Goal: Book appointment/travel/reservation

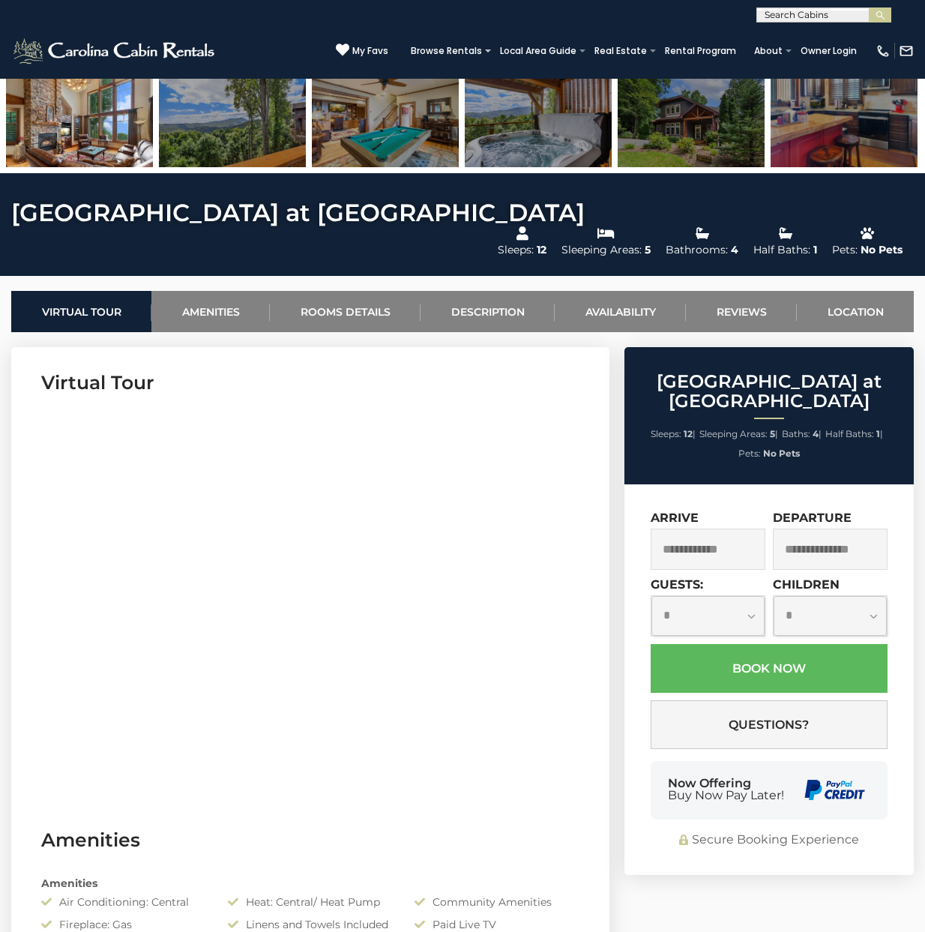
scroll to position [450, 0]
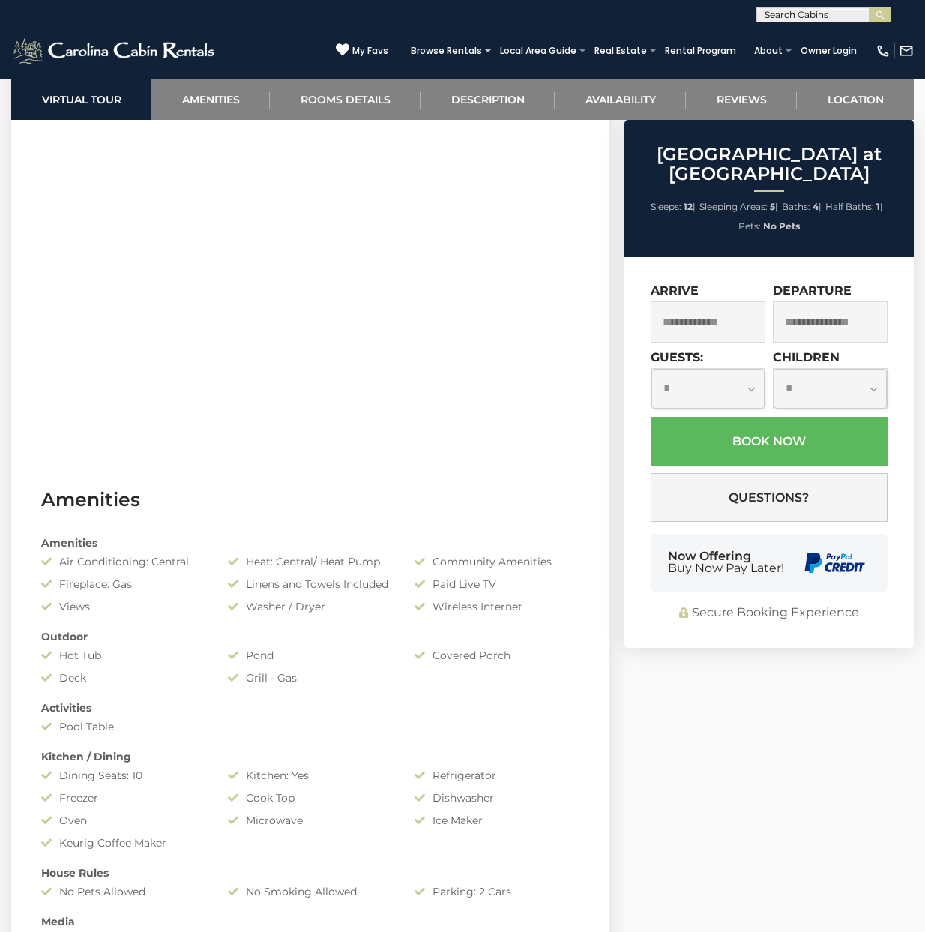
scroll to position [750, 0]
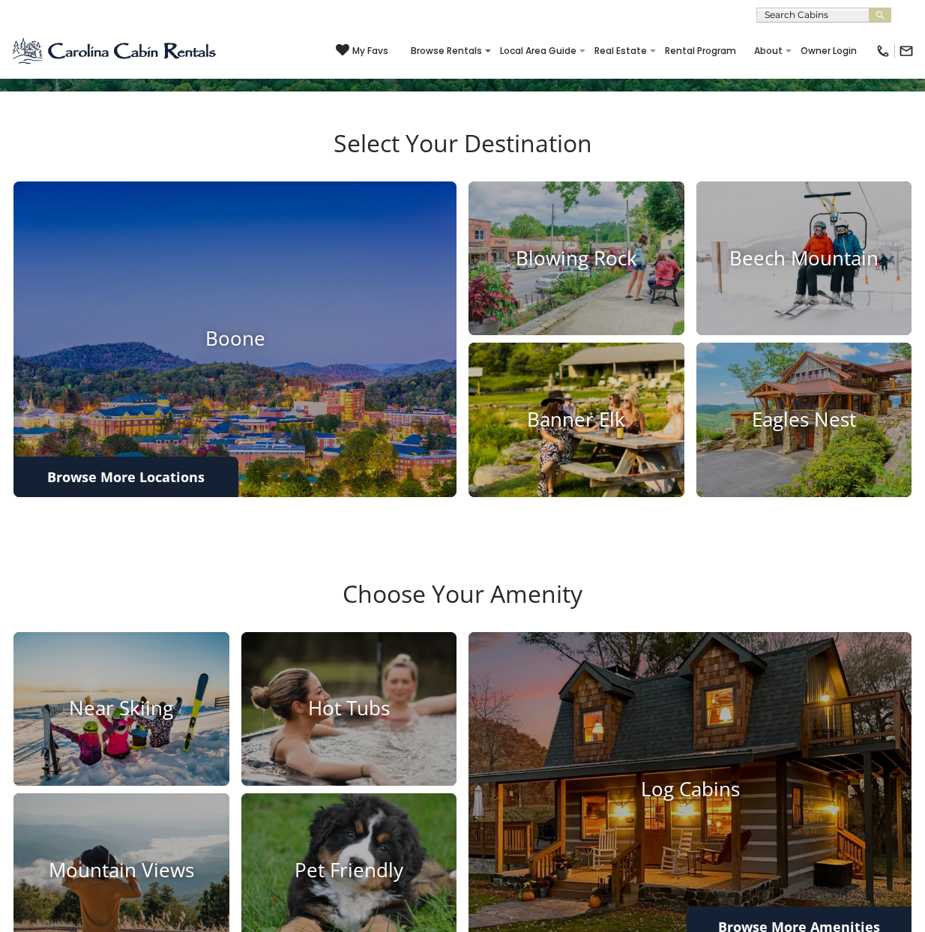
scroll to position [375, 0]
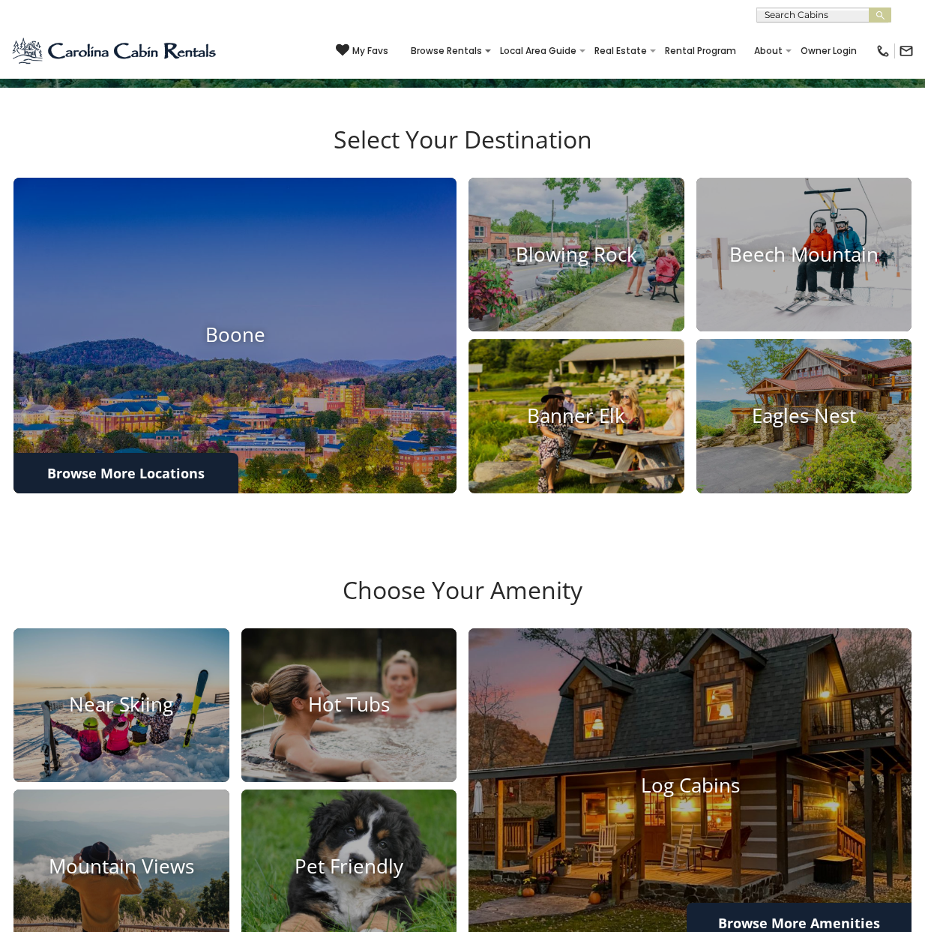
click at [599, 427] on h4 "Banner Elk" at bounding box center [577, 415] width 216 height 23
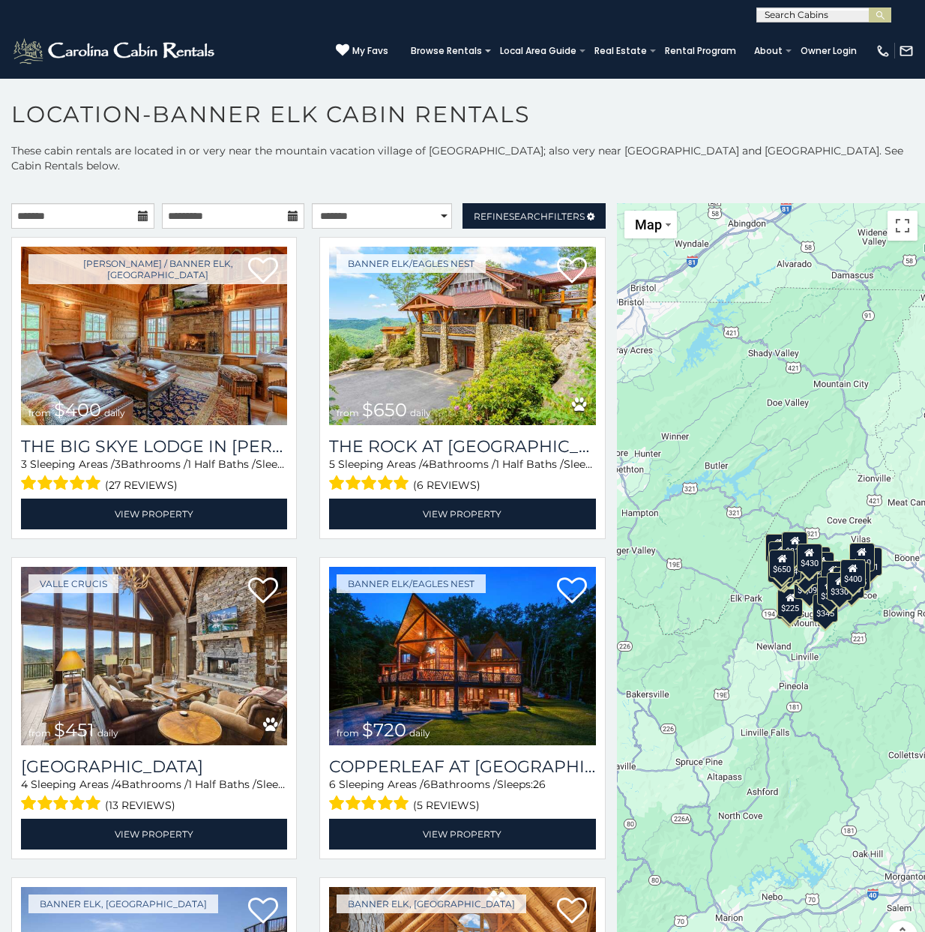
click at [142, 215] on icon at bounding box center [143, 216] width 10 height 10
click at [90, 220] on input "text" at bounding box center [82, 215] width 143 height 25
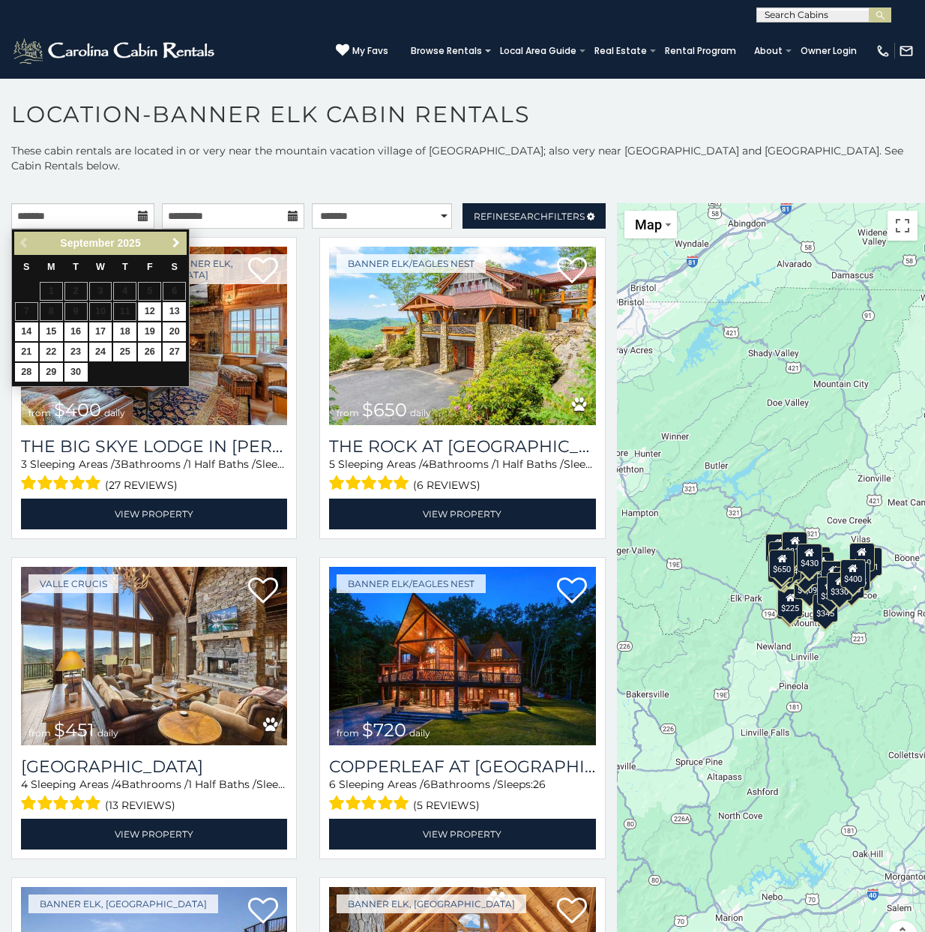
click at [178, 239] on span "Next" at bounding box center [176, 243] width 12 height 12
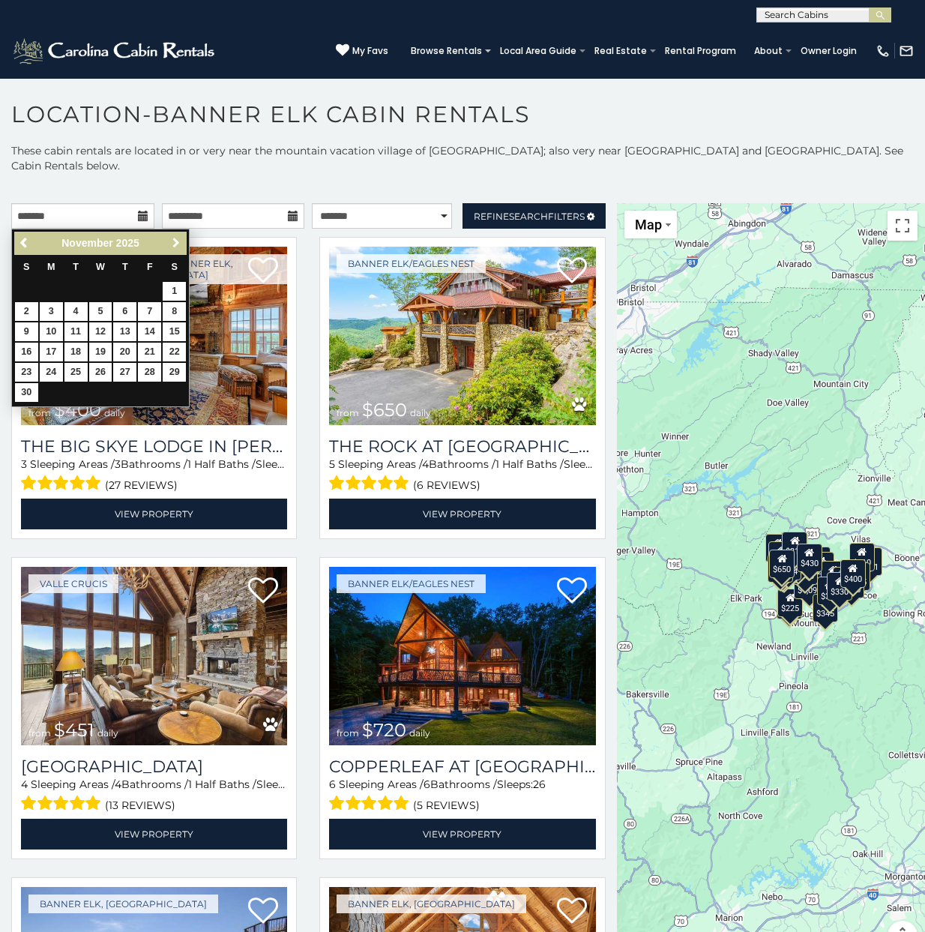
click at [178, 239] on span "Next" at bounding box center [176, 243] width 12 height 12
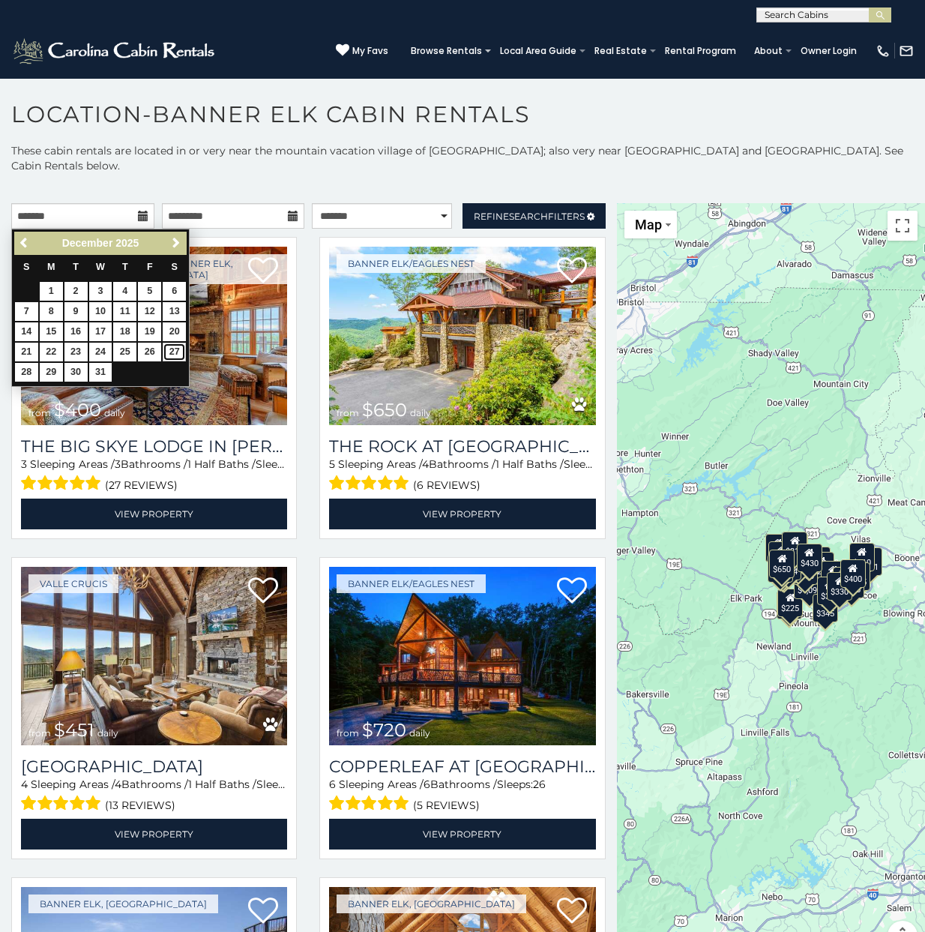
click at [178, 356] on link "27" at bounding box center [174, 352] width 23 height 19
type input "**********"
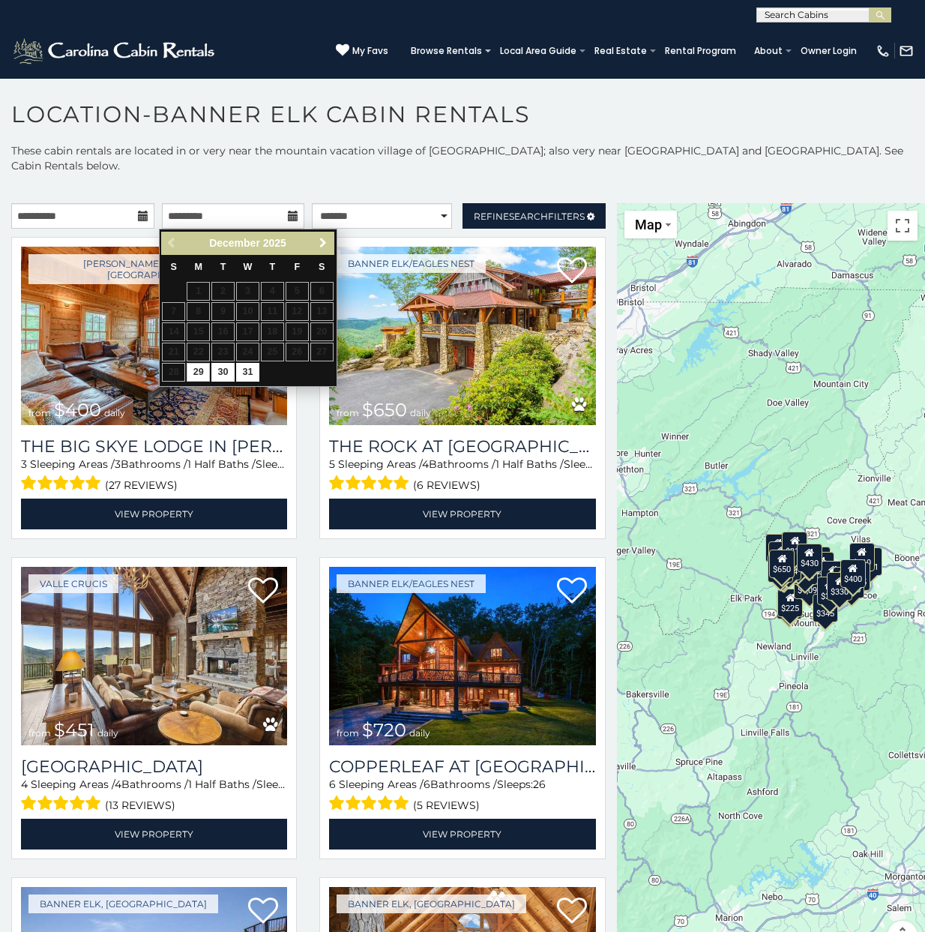
click at [328, 244] on span "Next" at bounding box center [323, 243] width 12 height 12
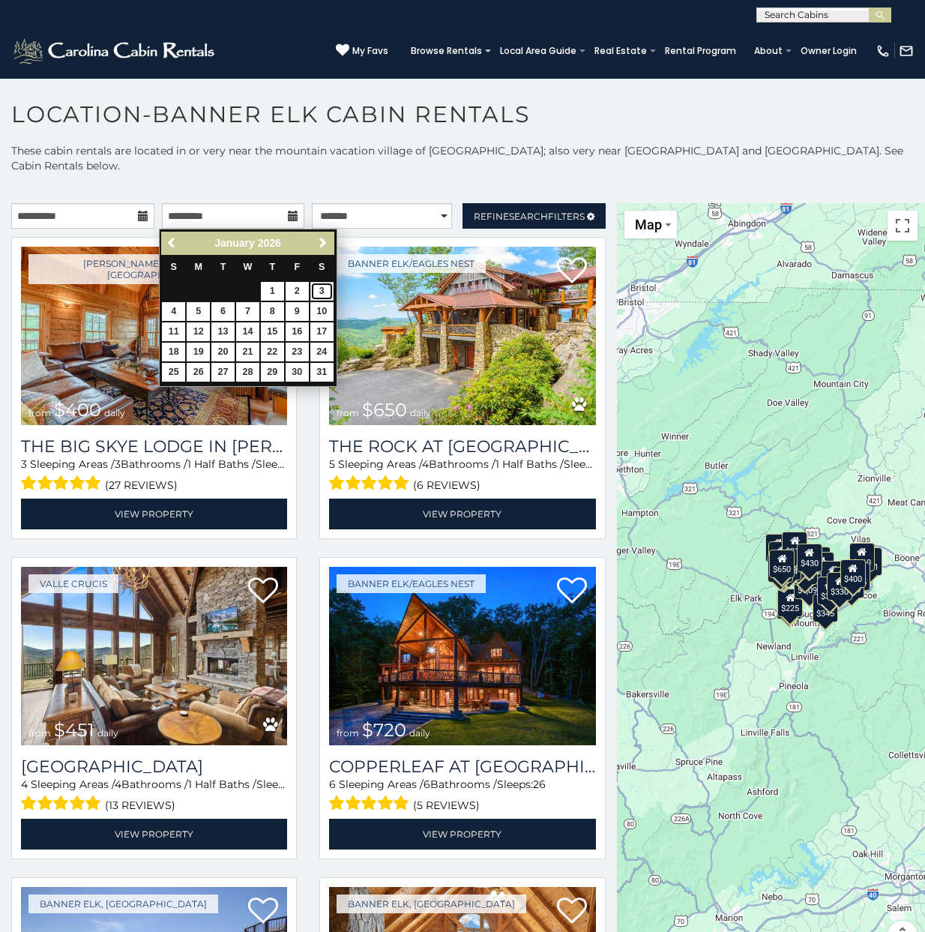
click at [322, 291] on link "3" at bounding box center [321, 291] width 23 height 19
type input "**********"
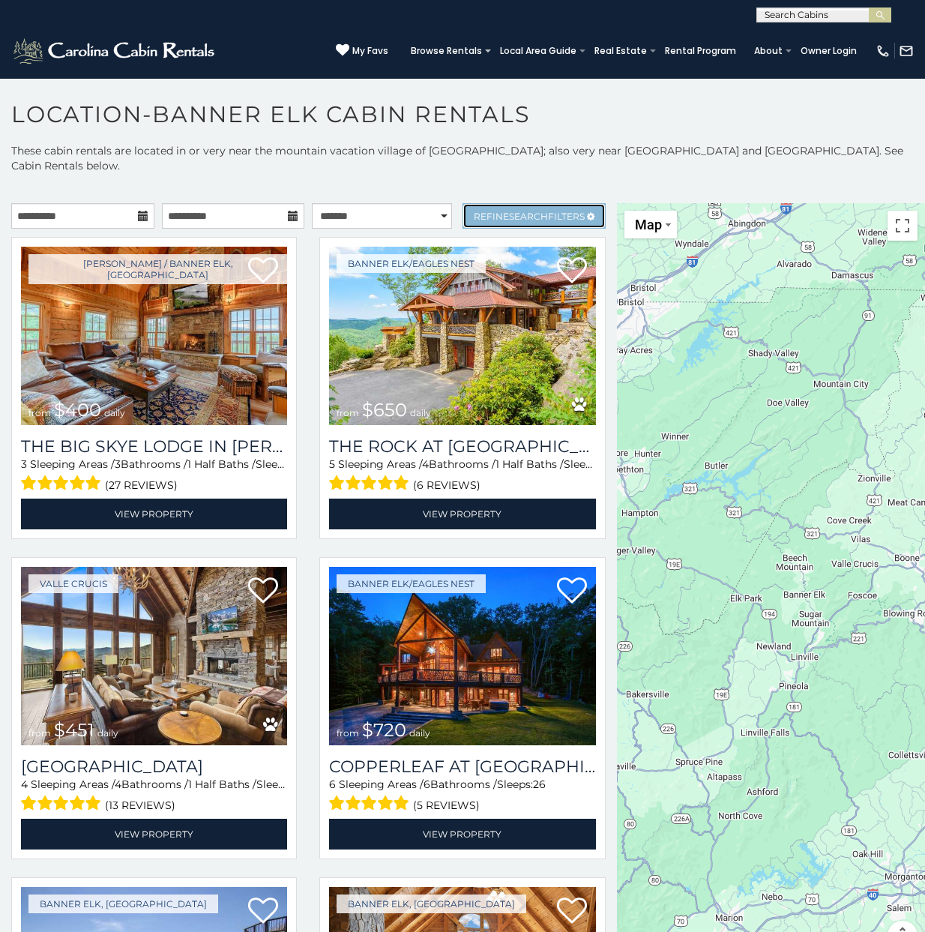
click at [533, 213] on span "Search" at bounding box center [528, 216] width 39 height 11
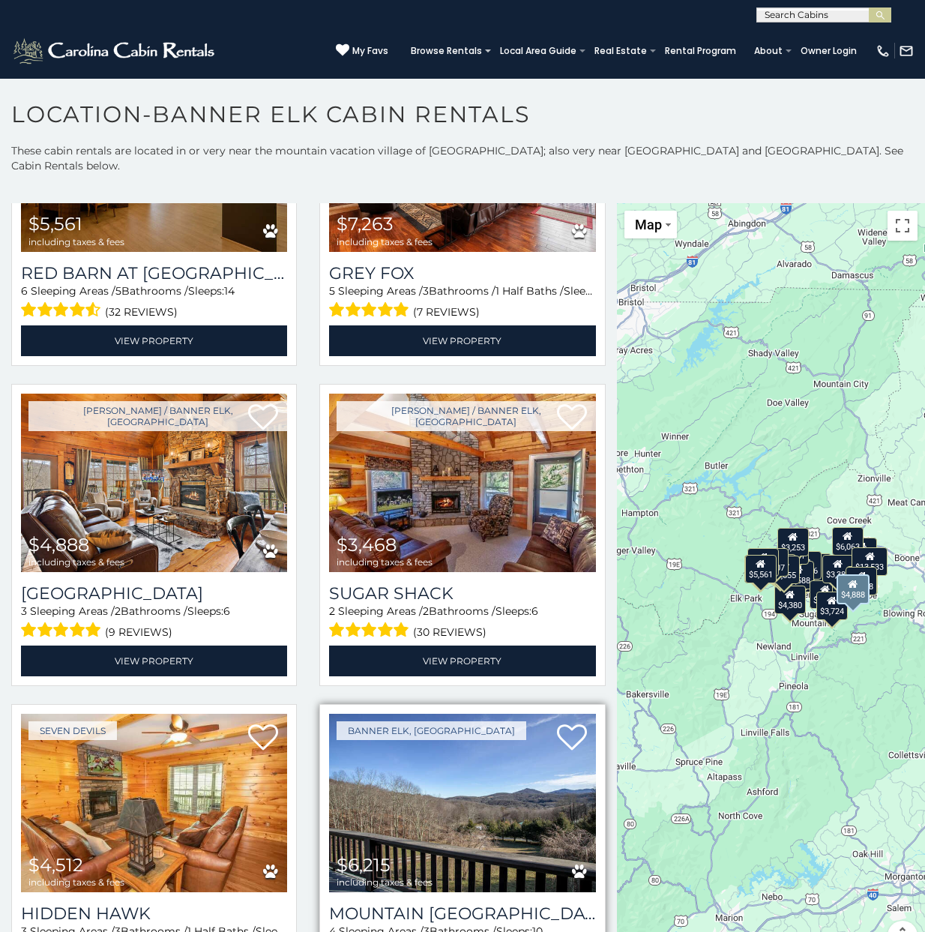
scroll to position [2325, 0]
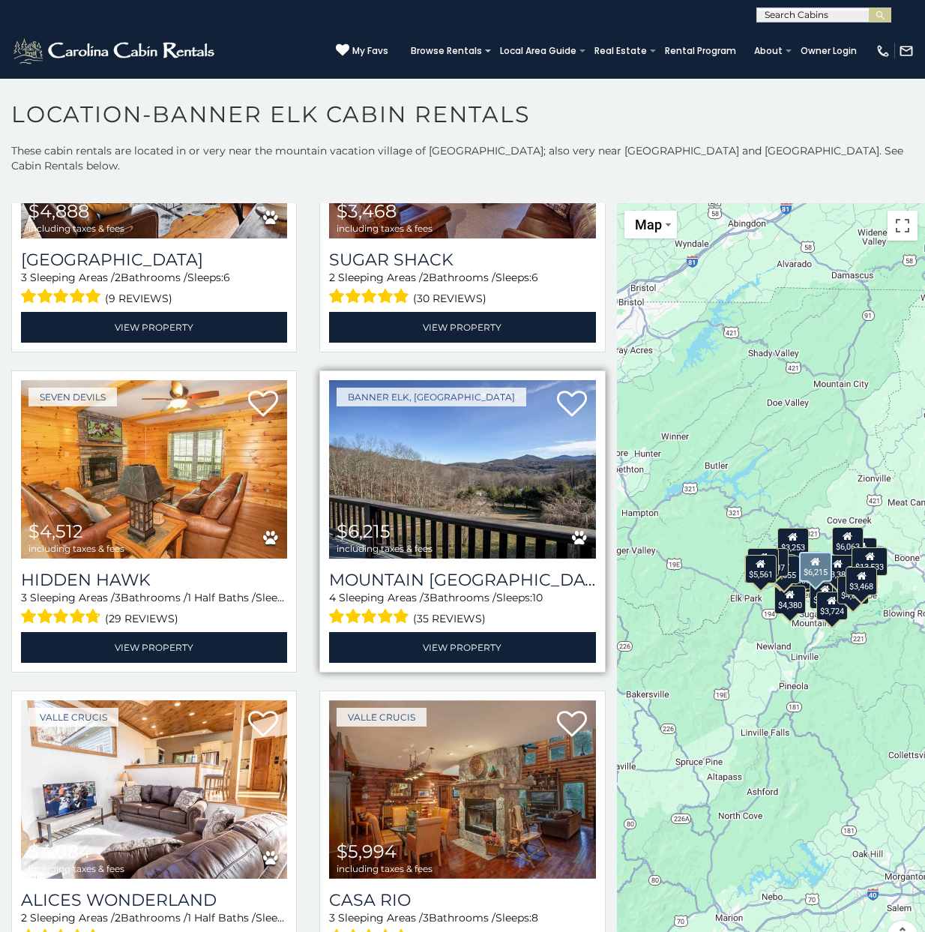
drag, startPoint x: 301, startPoint y: 436, endPoint x: 319, endPoint y: 417, distance: 25.5
